Goal: Transaction & Acquisition: Purchase product/service

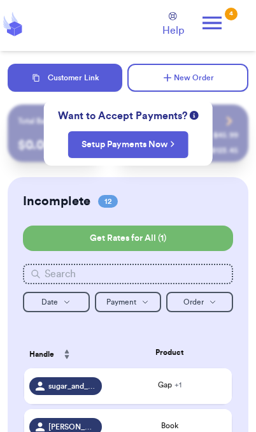
click at [101, 73] on button "Customer Link" at bounding box center [65, 78] width 115 height 28
click at [199, 85] on button "New Order" at bounding box center [187, 78] width 121 height 28
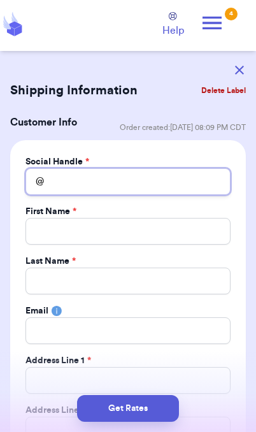
click at [165, 187] on input "Total Amount Paid" at bounding box center [127, 181] width 205 height 27
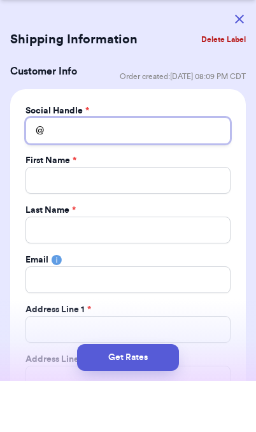
type input "M"
type input "Mo"
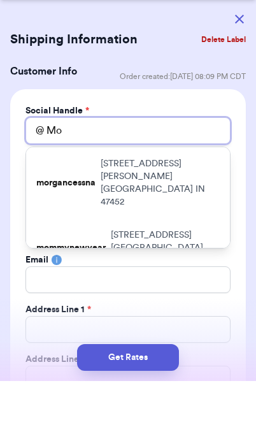
type input "M"
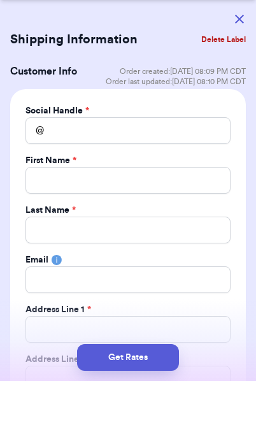
click at [238, 56] on button "button" at bounding box center [239, 70] width 28 height 28
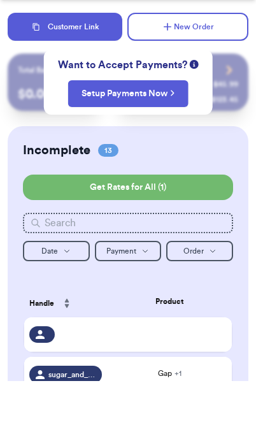
scroll to position [51, 0]
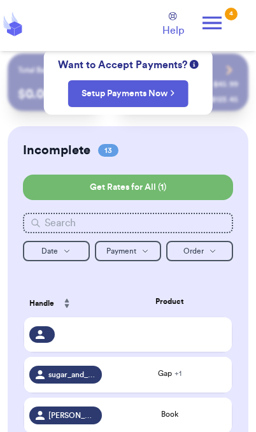
click at [206, 350] on td at bounding box center [169, 334] width 125 height 34
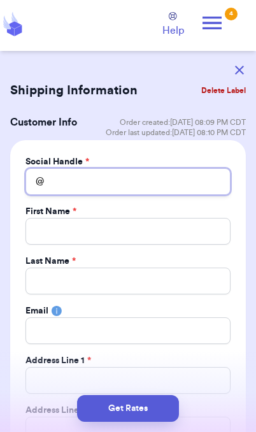
click at [144, 183] on input "Total Amount Paid" at bounding box center [127, 181] width 205 height 27
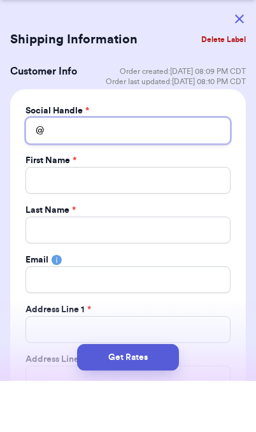
click at [154, 168] on input "Total Amount Paid" at bounding box center [127, 181] width 205 height 27
type input "M"
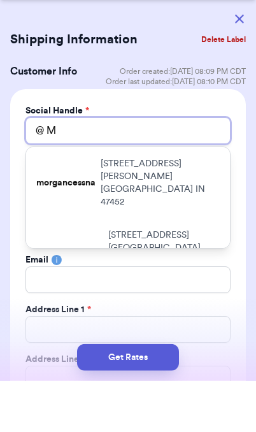
type input "M0"
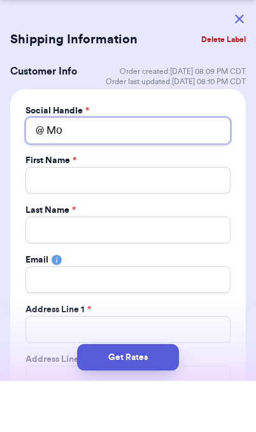
type input "M"
type input "m"
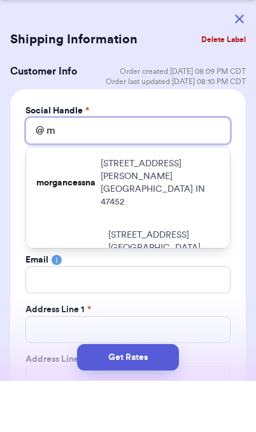
type input "m0"
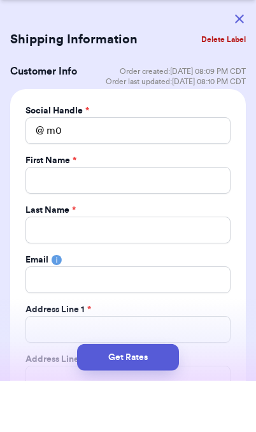
click at [243, 56] on button "button" at bounding box center [239, 70] width 28 height 28
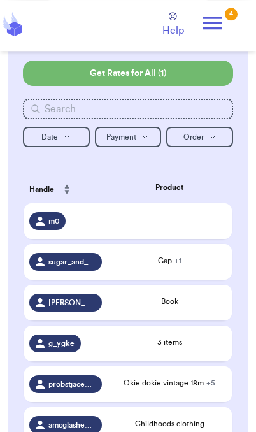
scroll to position [186, 0]
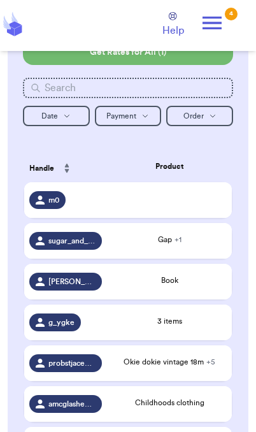
click at [215, 370] on div "Okie dokie vintage 18m + 5" at bounding box center [169, 363] width 115 height 14
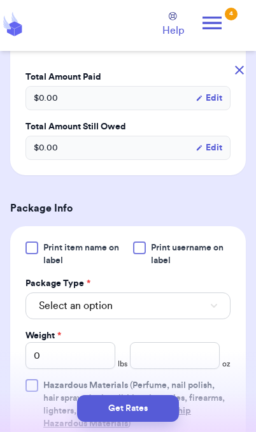
scroll to position [569, 0]
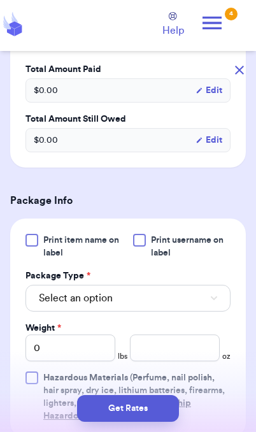
click at [200, 309] on button "Select an option" at bounding box center [127, 298] width 205 height 27
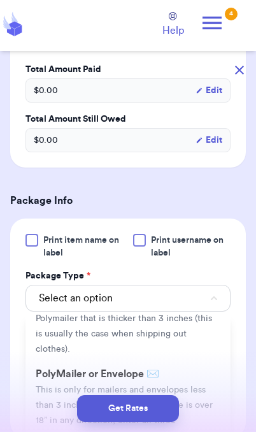
scroll to position [66, 0]
click at [190, 385] on span "This is only for mailers and envelopes less than 3 inches thick. If your envelo…" at bounding box center [124, 412] width 177 height 55
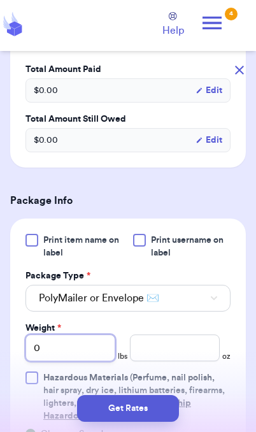
click at [94, 358] on input "0" at bounding box center [70, 347] width 90 height 27
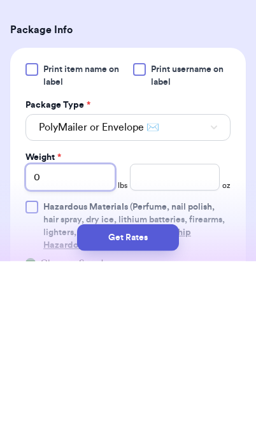
type input "02"
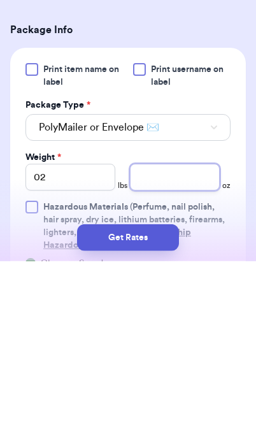
click at [193, 334] on input "number" at bounding box center [175, 347] width 90 height 27
type input "4.6"
click at [169, 395] on button "Get Rates" at bounding box center [128, 408] width 102 height 27
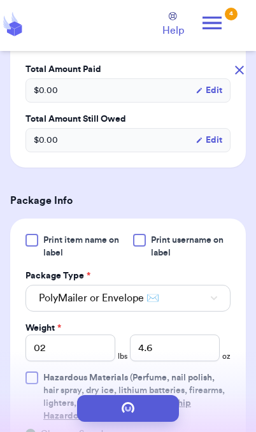
scroll to position [0, 0]
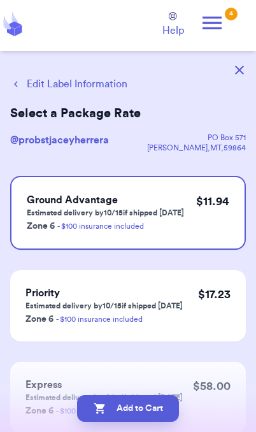
click at [111, 90] on button "Edit Label Information" at bounding box center [68, 83] width 117 height 15
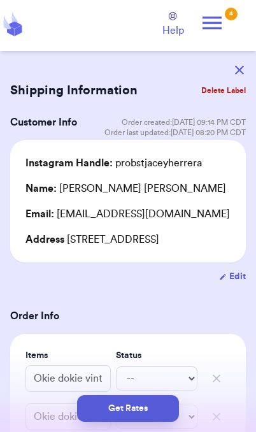
click at [243, 64] on button "button" at bounding box center [239, 70] width 28 height 28
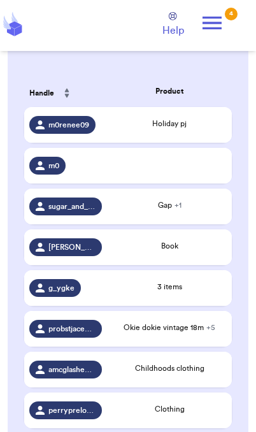
click at [181, 331] on span "Okie dokie vintage 18m + 5" at bounding box center [170, 328] width 92 height 8
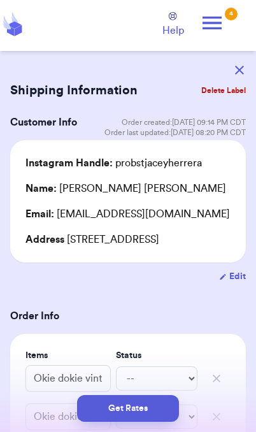
click at [159, 410] on button "Get Rates" at bounding box center [128, 408] width 102 height 27
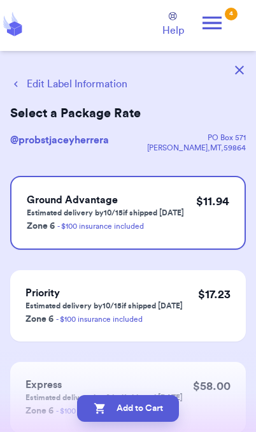
click at [162, 409] on button "Add to Cart" at bounding box center [128, 408] width 102 height 27
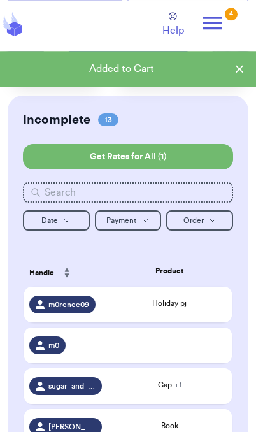
scroll to position [86, 0]
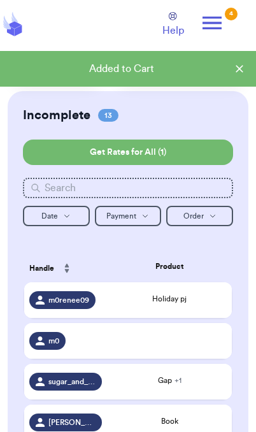
click at [204, 304] on div "Holiday pj" at bounding box center [169, 298] width 115 height 11
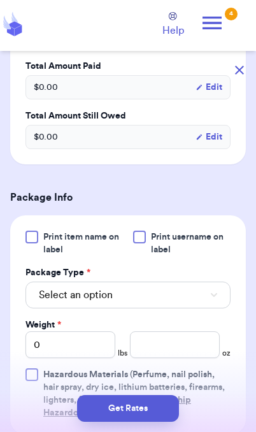
scroll to position [396, 0]
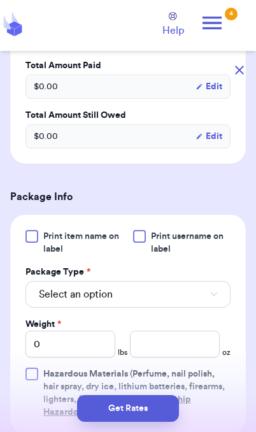
click at [190, 296] on button "Select an option" at bounding box center [127, 294] width 205 height 27
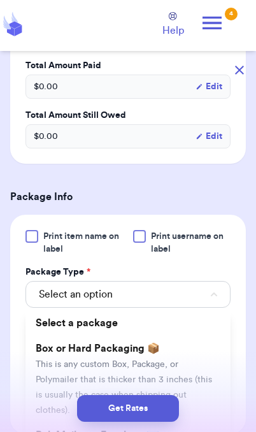
scroll to position [52, 0]
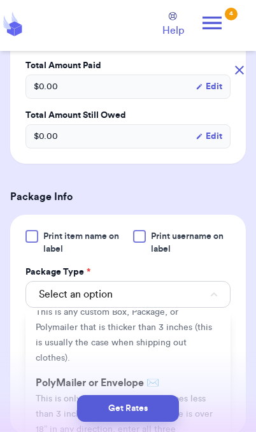
click at [194, 394] on span "This is only for mailers and envelopes less than 3 inches thick. If your envelo…" at bounding box center [124, 421] width 177 height 55
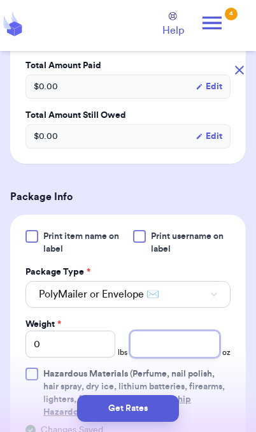
click at [176, 352] on input "number" at bounding box center [175, 344] width 90 height 27
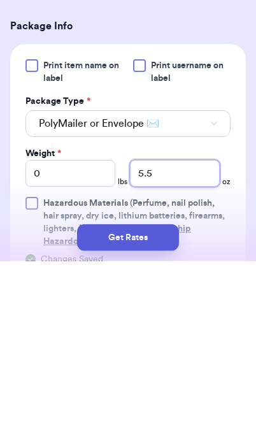
type input "5.5"
click at [159, 395] on button "Get Rates" at bounding box center [128, 408] width 102 height 27
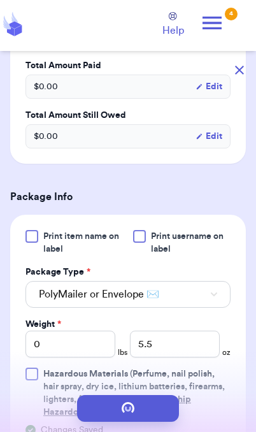
scroll to position [0, 0]
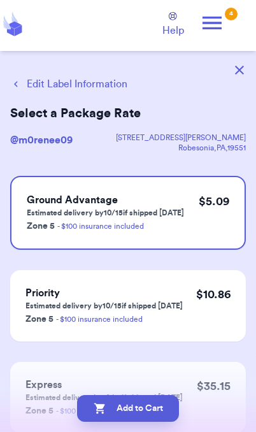
click at [165, 416] on button "Add to Cart" at bounding box center [128, 408] width 102 height 27
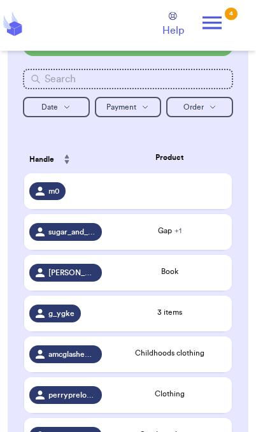
scroll to position [196, 0]
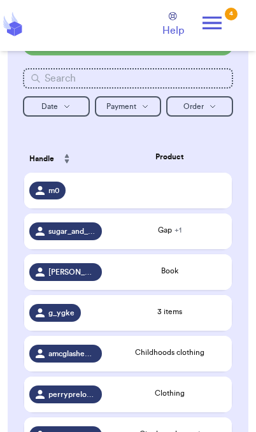
click at [189, 317] on div "3 items" at bounding box center [169, 311] width 115 height 11
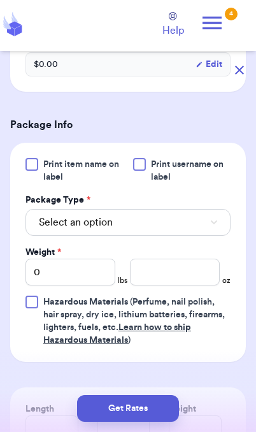
scroll to position [460, 0]
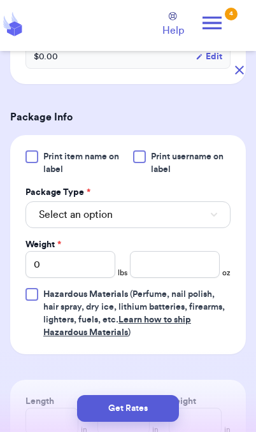
click at [188, 228] on button "Select an option" at bounding box center [127, 214] width 205 height 27
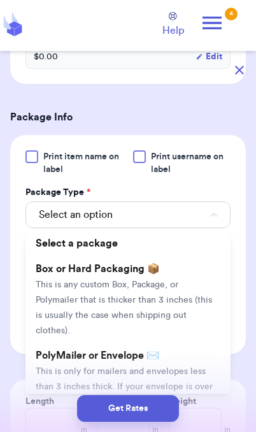
click at [176, 367] on span "This is only for mailers and envelopes less than 3 inches thick. If your envelo…" at bounding box center [124, 394] width 177 height 55
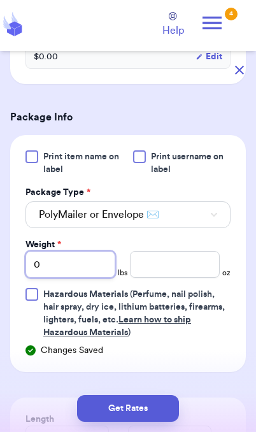
click at [87, 278] on input "0" at bounding box center [70, 264] width 90 height 27
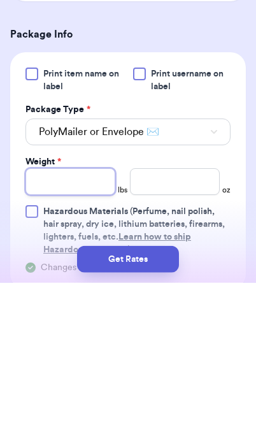
scroll to position [392, 0]
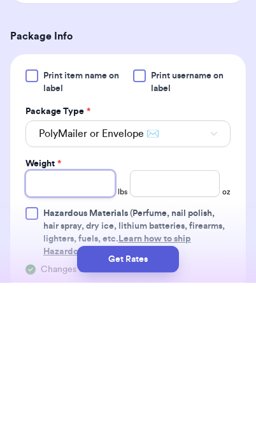
type input "1"
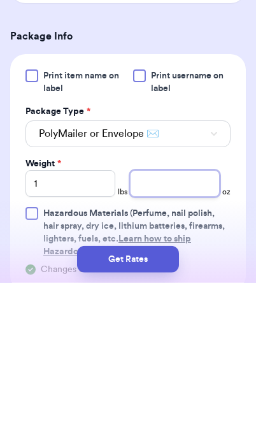
click at [171, 319] on input "number" at bounding box center [175, 332] width 90 height 27
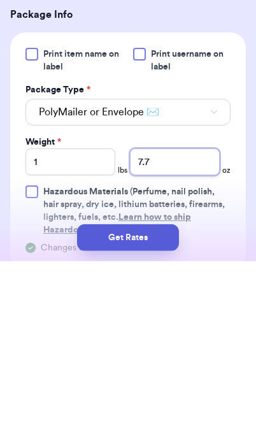
type input "7.7"
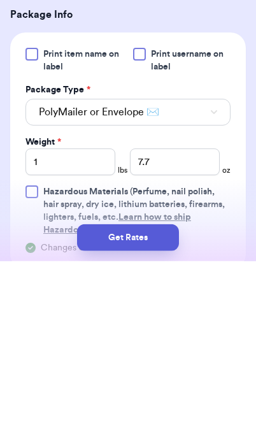
click at [168, 395] on button "Get Rates" at bounding box center [128, 408] width 102 height 27
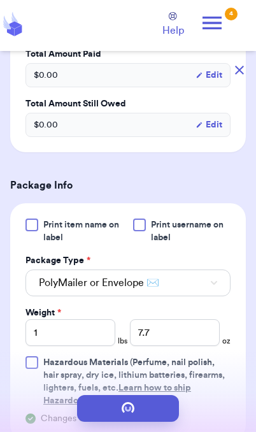
scroll to position [0, 0]
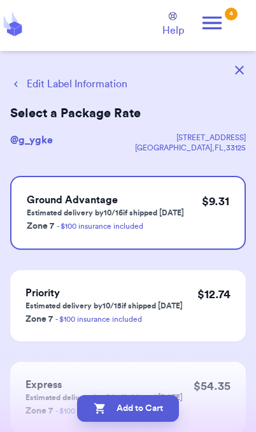
click at [153, 418] on button "Add to Cart" at bounding box center [128, 408] width 102 height 27
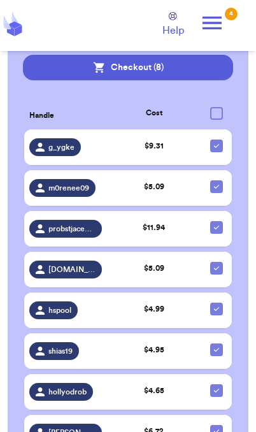
scroll to position [832, 0]
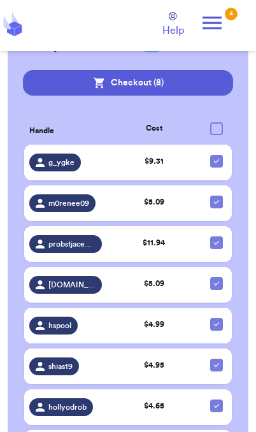
click at [175, 180] on td "$ 9.31" at bounding box center [154, 163] width 94 height 36
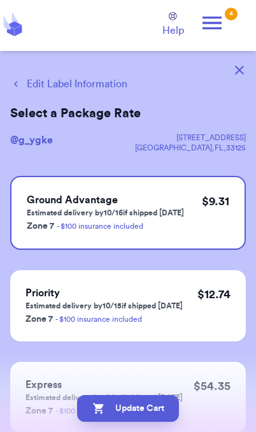
scroll to position [0, 0]
click at [105, 81] on button "Edit Label Information" at bounding box center [68, 83] width 117 height 15
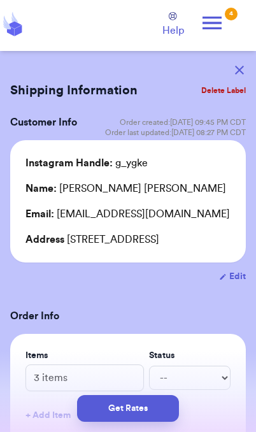
click at [161, 413] on button "Get Rates" at bounding box center [128, 408] width 102 height 27
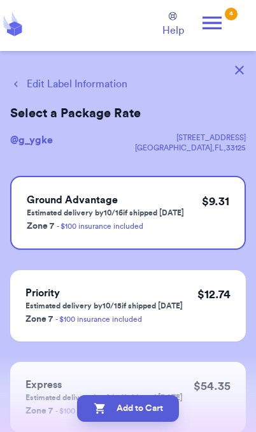
click at [161, 413] on button "Add to Cart" at bounding box center [128, 408] width 102 height 27
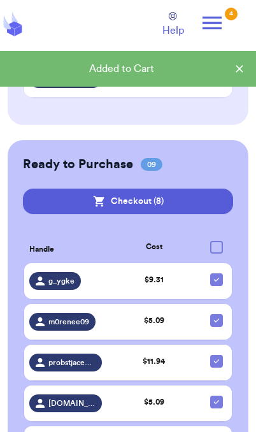
scroll to position [706, 0]
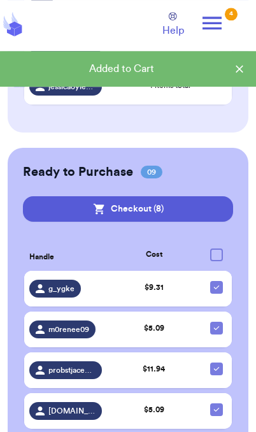
click at [194, 210] on button "Checkout ( 8 )" at bounding box center [128, 208] width 210 height 25
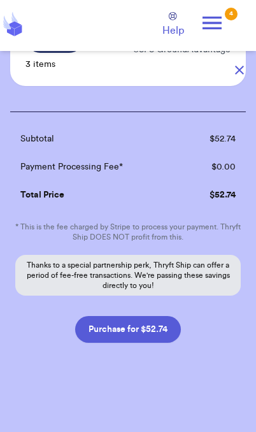
scroll to position [743, 0]
click at [163, 332] on button "Purchase for $52.74" at bounding box center [128, 329] width 106 height 27
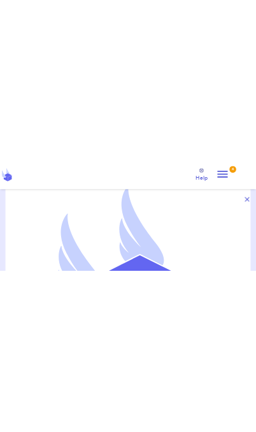
scroll to position [52, 0]
